Goal: Task Accomplishment & Management: Use online tool/utility

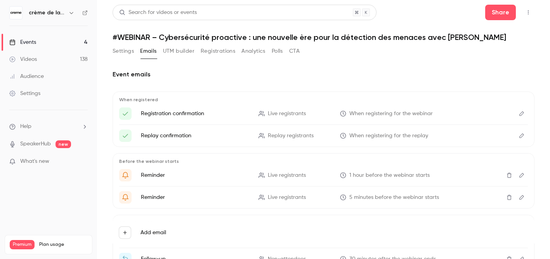
click at [177, 51] on button "UTM builder" at bounding box center [178, 51] width 31 height 12
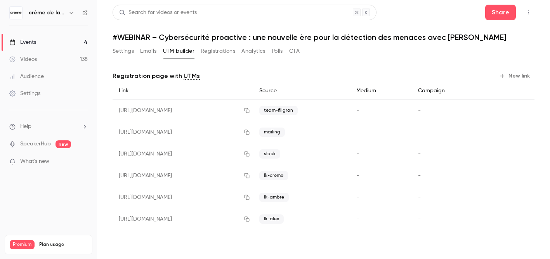
click at [518, 76] on button "New link" at bounding box center [515, 76] width 38 height 12
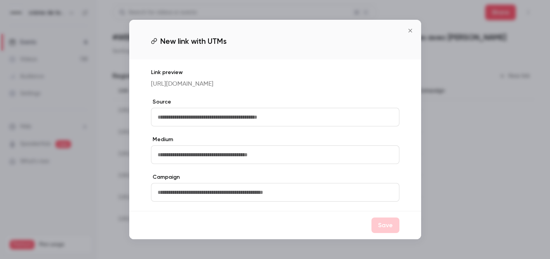
click at [230, 120] on input "text" at bounding box center [275, 117] width 249 height 19
type input "**********"
click at [412, 28] on icon "Close" at bounding box center [410, 31] width 9 height 6
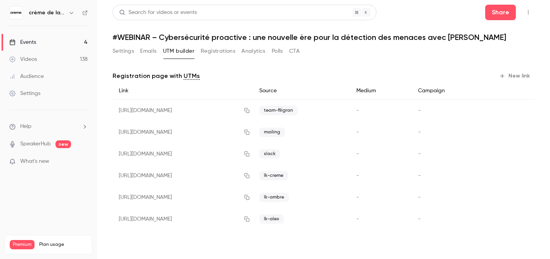
click at [519, 80] on button "New link" at bounding box center [515, 76] width 38 height 12
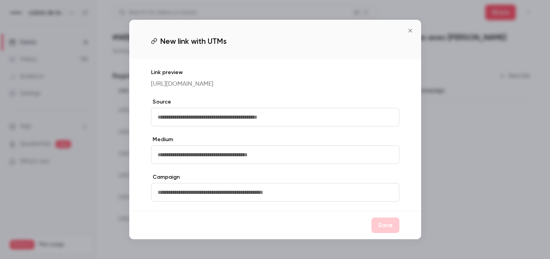
click at [178, 123] on input "text" at bounding box center [275, 117] width 249 height 19
type input "**********"
click at [379, 233] on button "Save" at bounding box center [386, 226] width 28 height 16
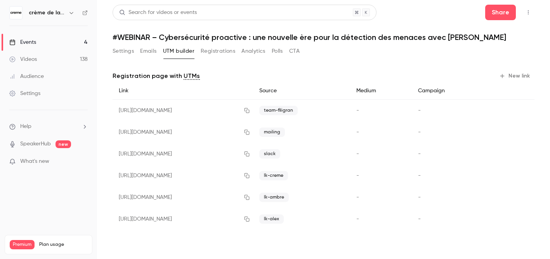
click at [379, 235] on div "Registration page with UTMs New link Link Source Medium Campaign [URL][DOMAIN_N…" at bounding box center [324, 156] width 422 height 173
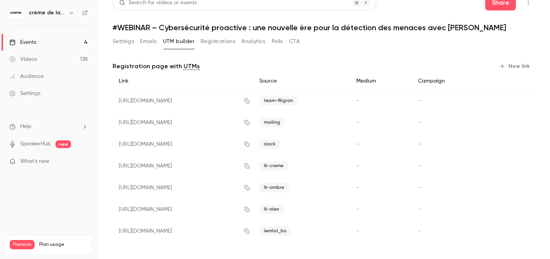
click at [519, 68] on button "New link" at bounding box center [515, 66] width 38 height 12
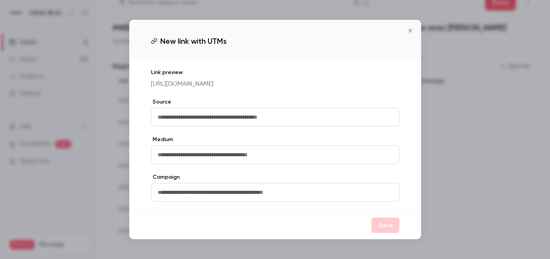
click at [268, 117] on input "text" at bounding box center [275, 117] width 249 height 19
type input "**********"
click at [386, 228] on button "Save" at bounding box center [386, 226] width 28 height 16
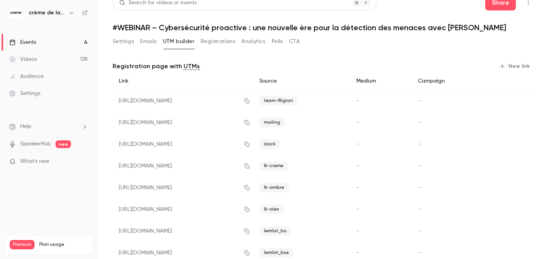
scroll to position [31, 0]
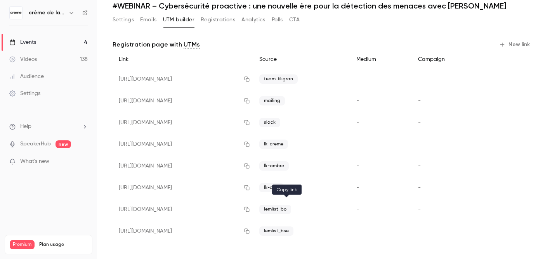
click at [249, 210] on icon "button" at bounding box center [246, 209] width 5 height 5
click at [250, 233] on icon "button" at bounding box center [247, 231] width 6 height 5
click at [127, 15] on button "Settings" at bounding box center [123, 20] width 21 height 12
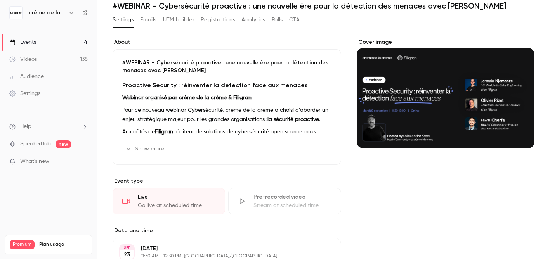
click at [146, 150] on button "Show more" at bounding box center [145, 149] width 47 height 12
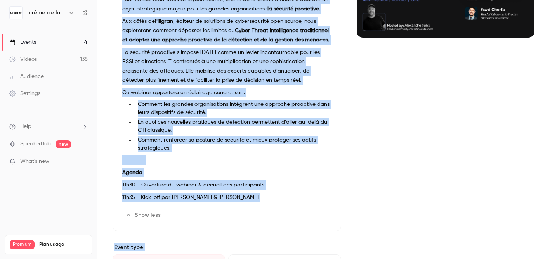
scroll to position [158, 0]
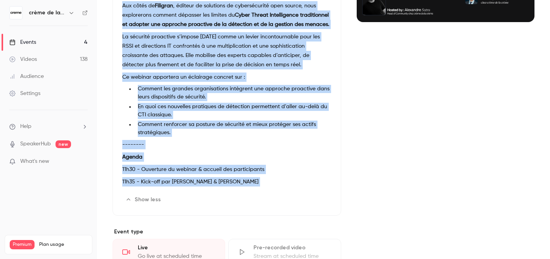
drag, startPoint x: 124, startPoint y: 62, endPoint x: 192, endPoint y: 200, distance: 154.6
click at [192, 200] on div "#WEBINAR – Cybersécurité proactive : une nouvelle ère pour la détection des men…" at bounding box center [227, 69] width 229 height 293
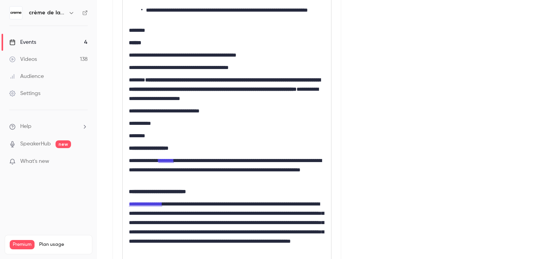
scroll to position [0, 0]
click at [224, 132] on p "********" at bounding box center [227, 135] width 196 height 9
